Goal: Register for event/course

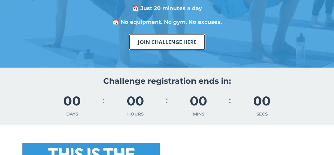
click at [159, 43] on link "JOIN CHALLENGE HERE" at bounding box center [167, 42] width 77 height 16
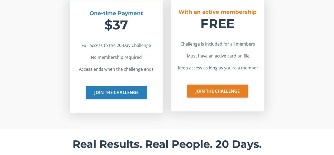
scroll to position [1069, 0]
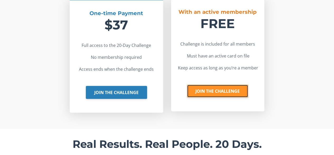
click at [207, 91] on link "JOIN THE CHALLENGE" at bounding box center [217, 90] width 61 height 13
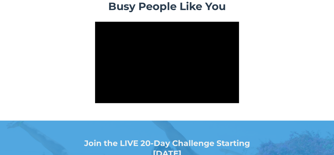
scroll to position [46, 0]
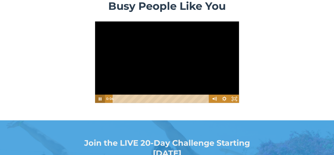
click at [99, 99] on icon "Pause" at bounding box center [100, 98] width 3 height 3
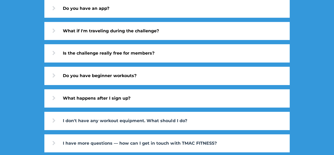
scroll to position [1909, 0]
